Goal: Task Accomplishment & Management: Manage account settings

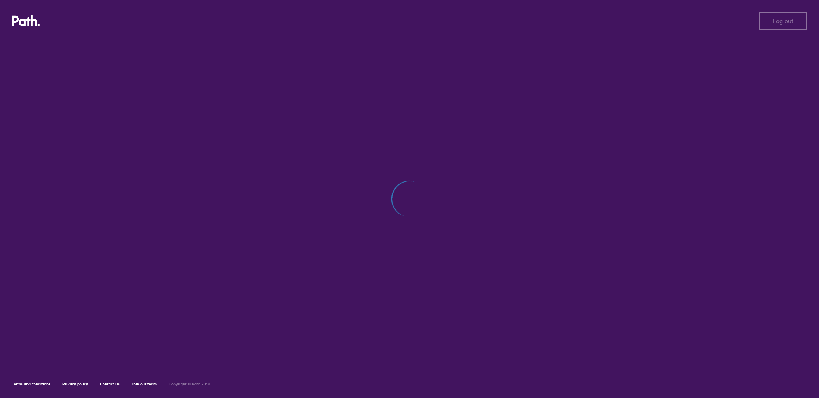
click at [646, 233] on div "Log out Log out Terms and conditions Privacy policy Contact Us Join our team Co…" at bounding box center [409, 199] width 819 height 398
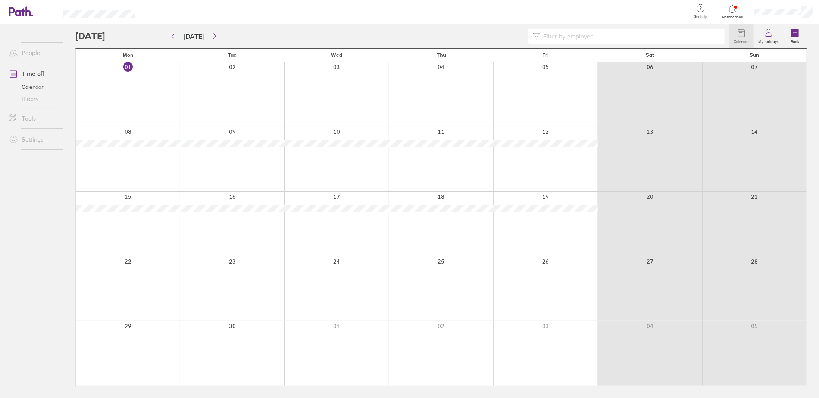
click at [735, 12] on icon at bounding box center [732, 8] width 9 height 9
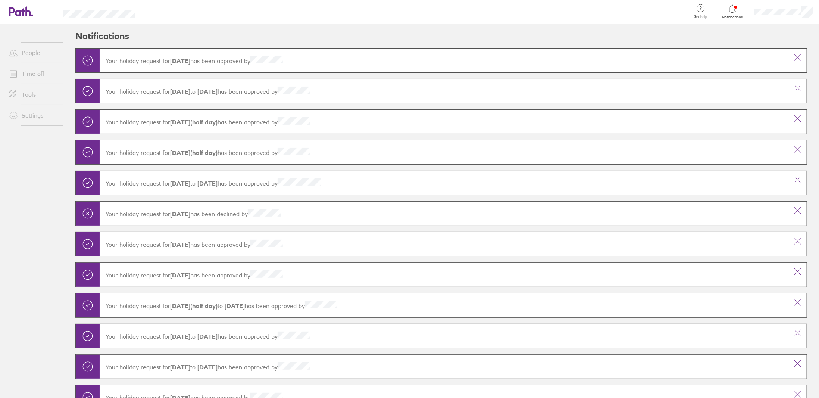
click at [23, 51] on link "People" at bounding box center [33, 52] width 60 height 15
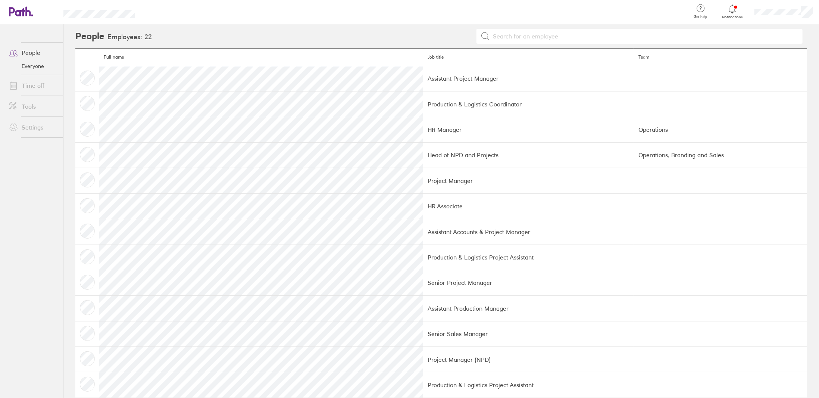
click at [30, 84] on link "Time off" at bounding box center [33, 85] width 60 height 15
